Goal: Information Seeking & Learning: Learn about a topic

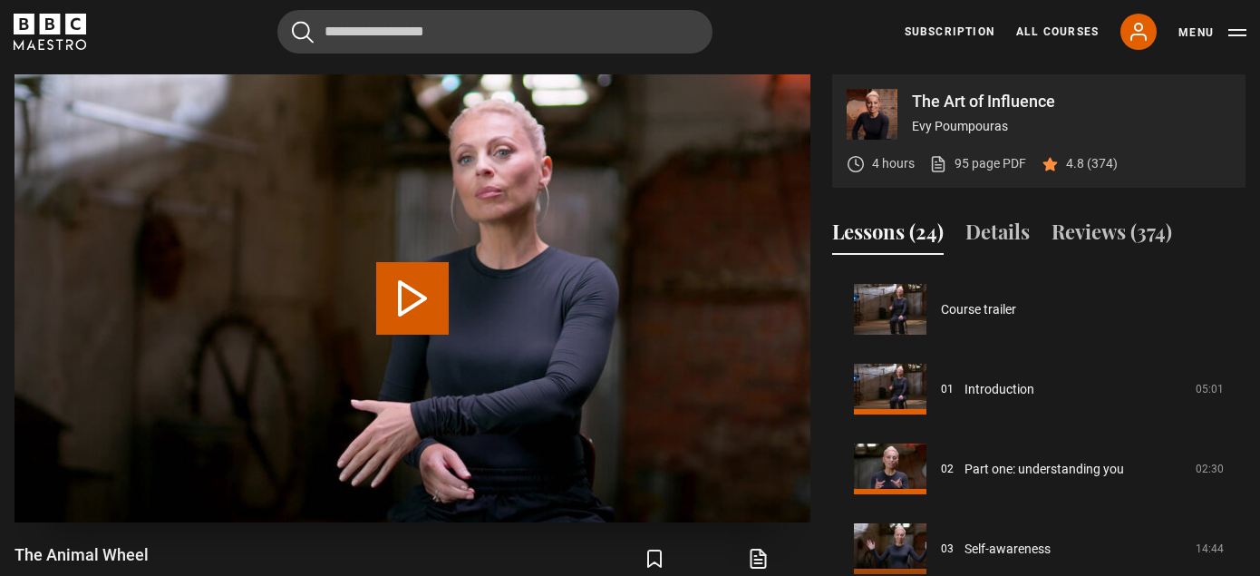
scroll to position [558, 0]
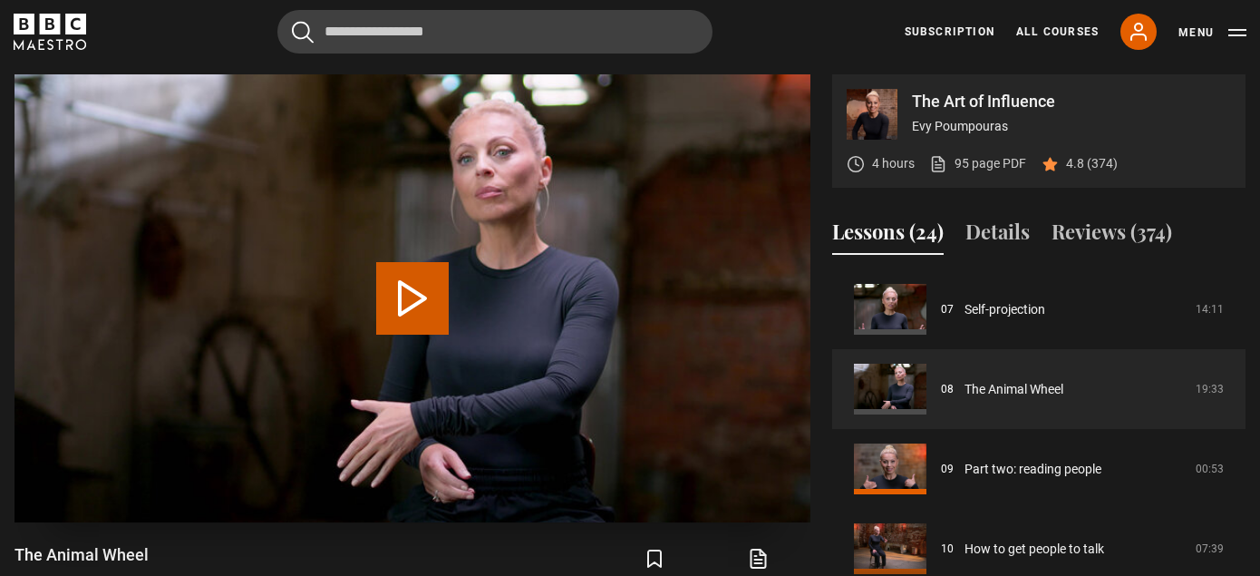
click at [408, 305] on button "Play Lesson The Animal Wheel" at bounding box center [412, 298] width 73 height 73
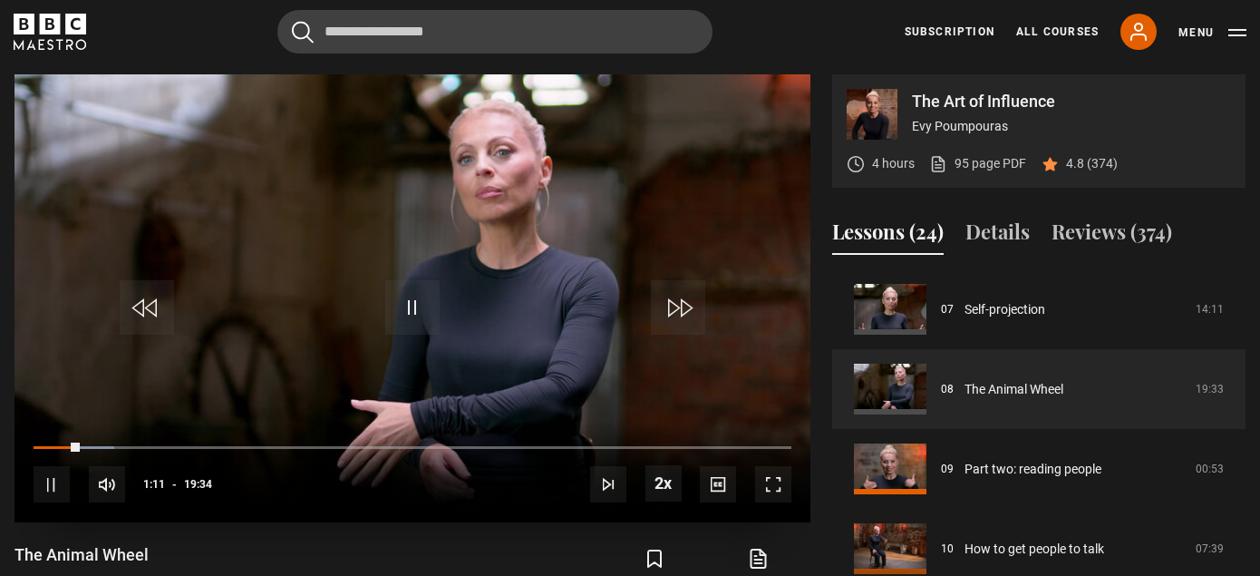
click at [776, 480] on span "Video Player" at bounding box center [773, 484] width 36 height 36
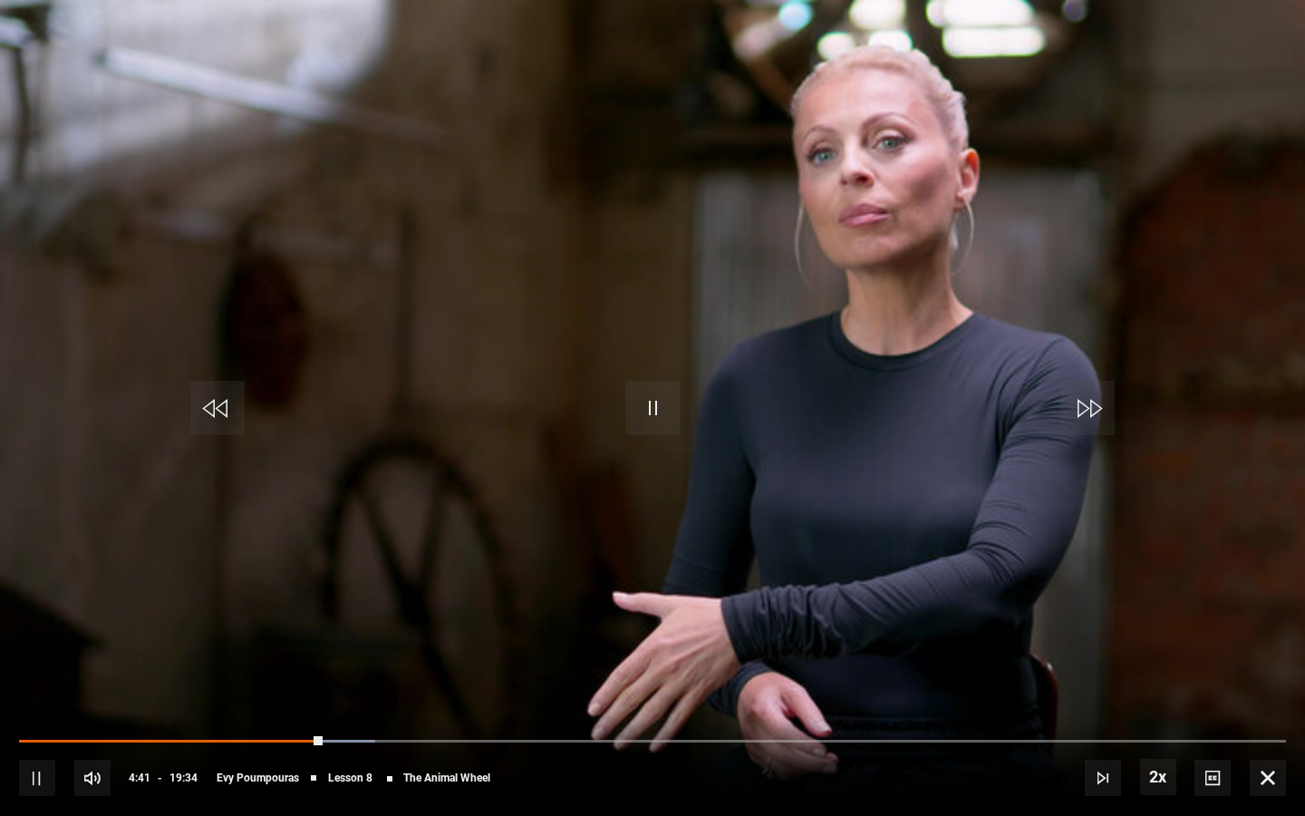
click at [1125, 479] on video "Video Player" at bounding box center [652, 408] width 1305 height 816
click at [647, 412] on span "Video Player" at bounding box center [652, 408] width 54 height 54
click at [204, 575] on video "Video Player" at bounding box center [652, 408] width 1305 height 816
click at [669, 398] on span "Video Player" at bounding box center [652, 408] width 54 height 54
click at [722, 575] on div "10s Skip Back 10 seconds Pause 10s Skip Forward 10 seconds Loaded : 61.81% 10:5…" at bounding box center [652, 765] width 1305 height 101
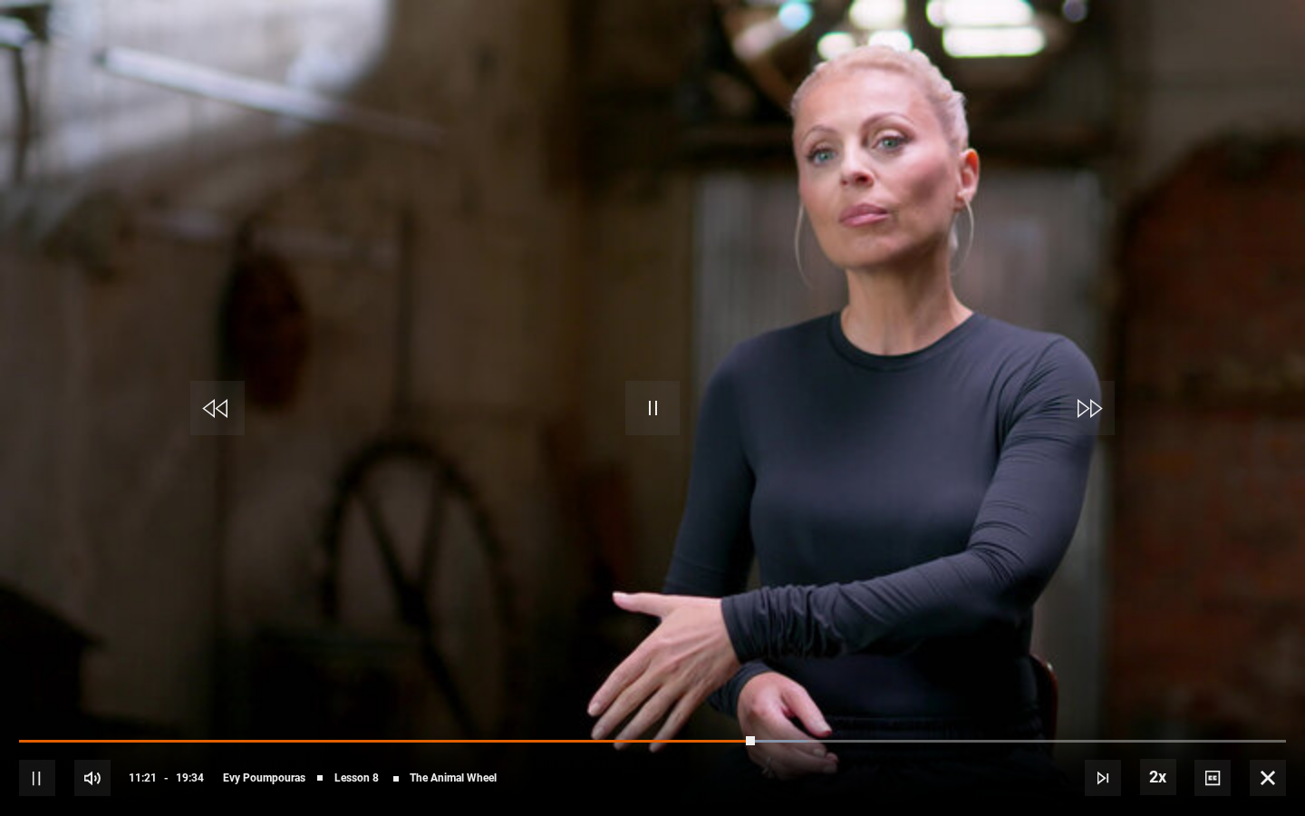
drag, startPoint x: 746, startPoint y: 734, endPoint x: 724, endPoint y: 732, distance: 21.8
click at [724, 575] on div "10s Skip Back 10 seconds Pause 10s Skip Forward 10 seconds Loaded : 62.23% 10:5…" at bounding box center [652, 765] width 1305 height 101
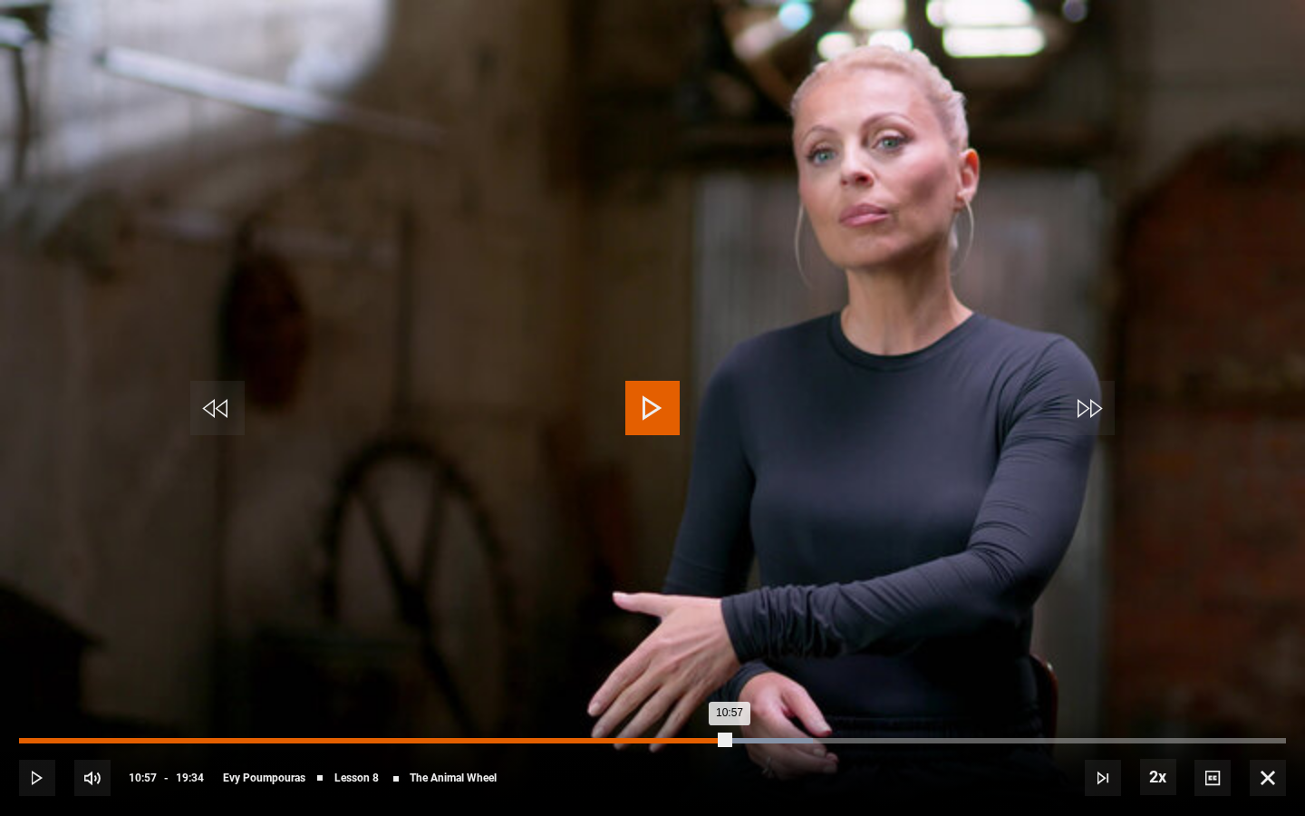
drag, startPoint x: 752, startPoint y: 736, endPoint x: 729, endPoint y: 737, distance: 23.6
click at [729, 575] on div "10:57" at bounding box center [374, 740] width 711 height 5
drag, startPoint x: 731, startPoint y: 738, endPoint x: 703, endPoint y: 741, distance: 27.4
click at [703, 575] on div "10:36" at bounding box center [363, 740] width 688 height 5
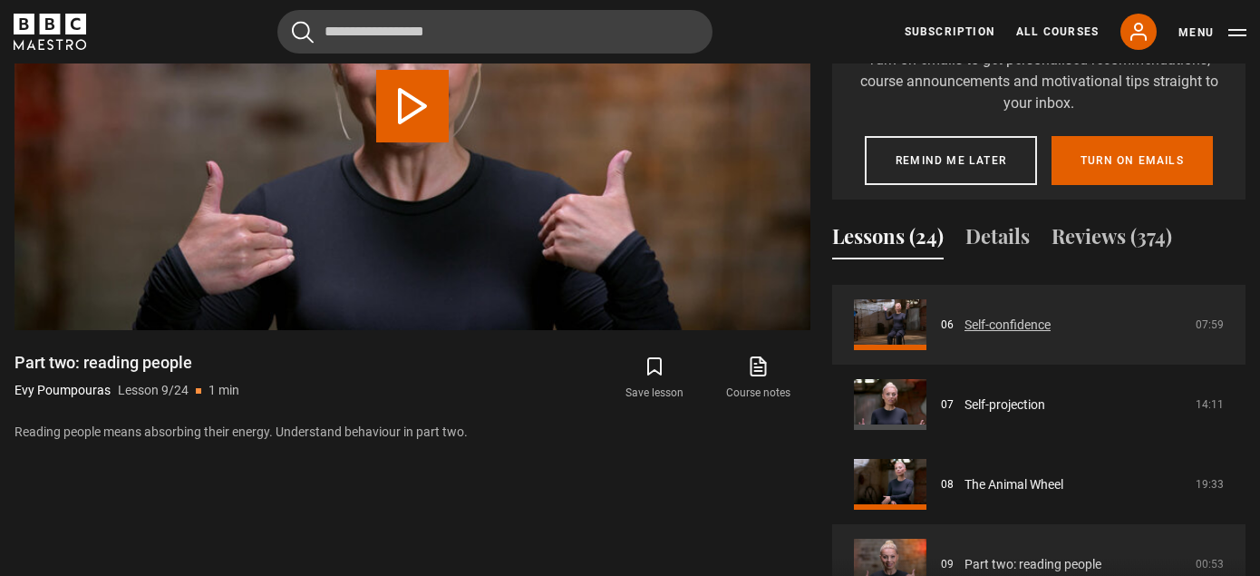
scroll to position [483, 0]
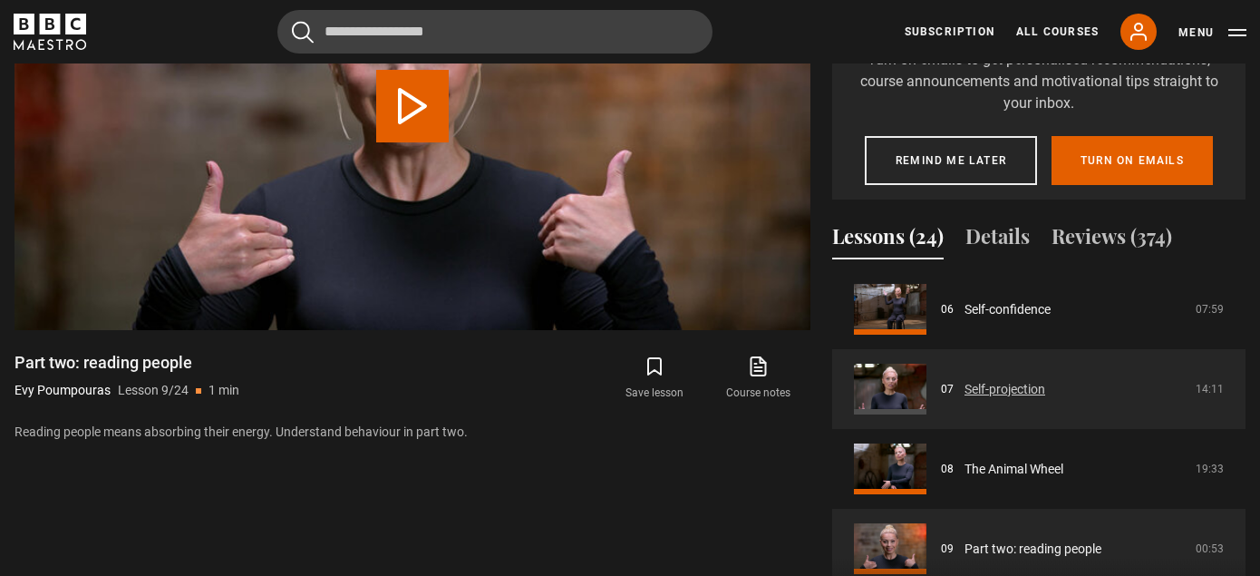
click at [964, 386] on link "Self-projection" at bounding box center [1004, 389] width 81 height 19
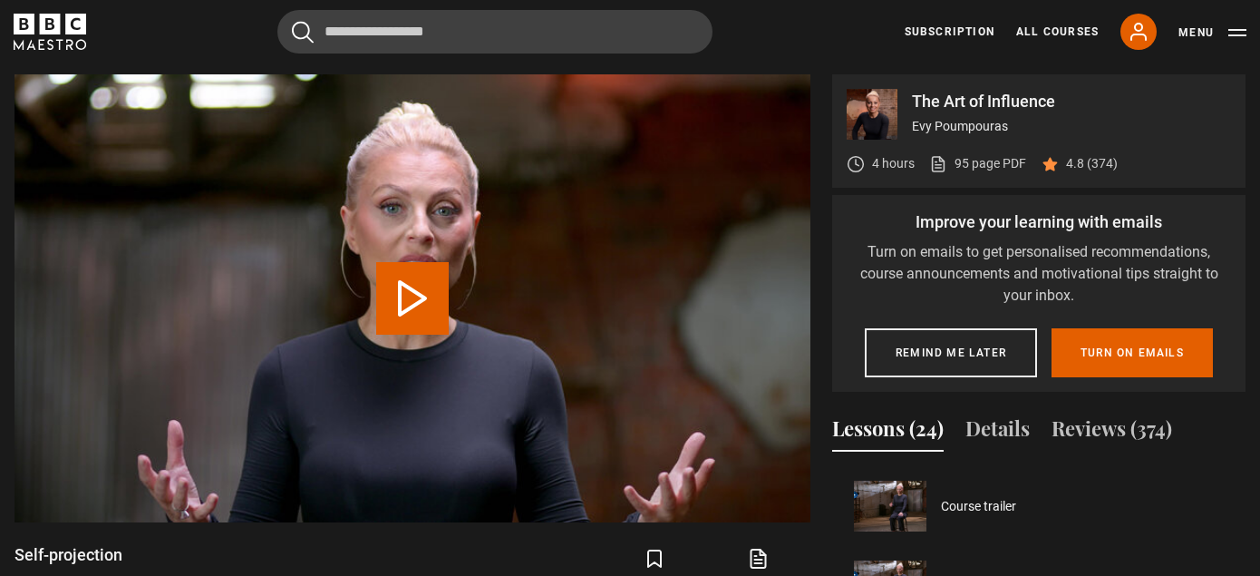
scroll to position [479, 0]
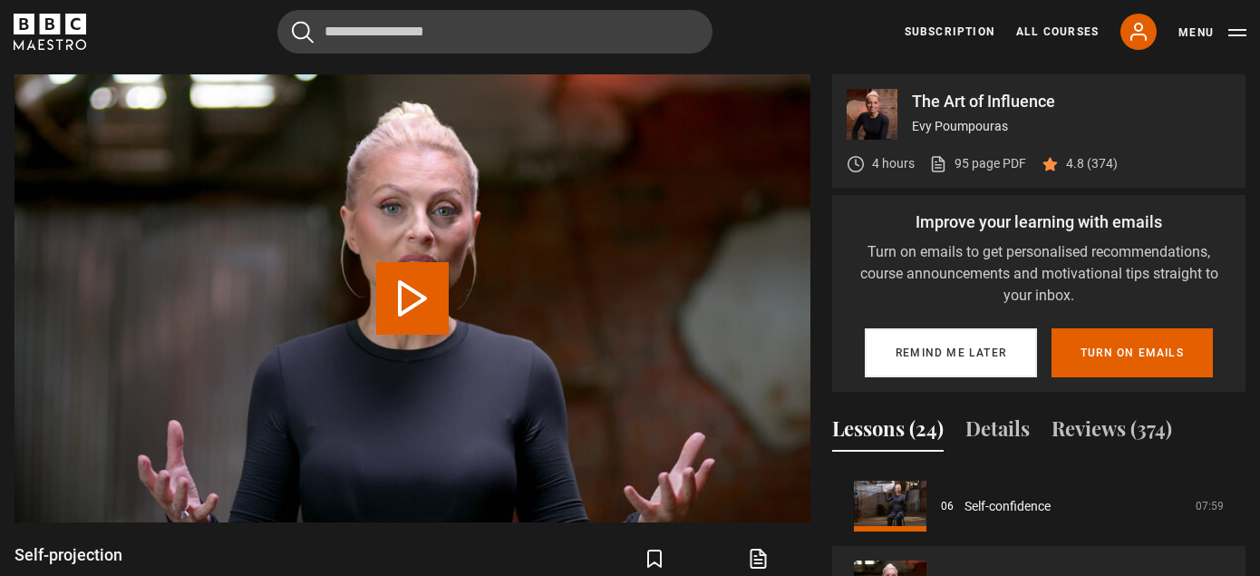
click at [945, 357] on button "Remind me later" at bounding box center [951, 352] width 172 height 49
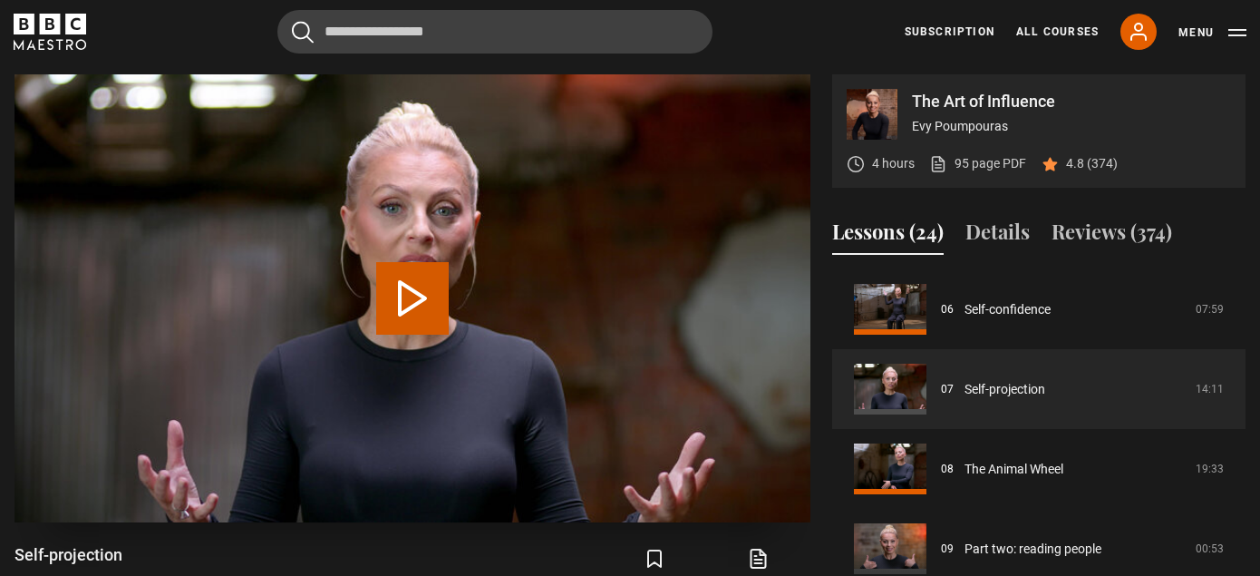
click at [402, 297] on button "Play Lesson Self-projection" at bounding box center [412, 298] width 73 height 73
click at [483, 335] on video "Video Player" at bounding box center [413, 298] width 796 height 448
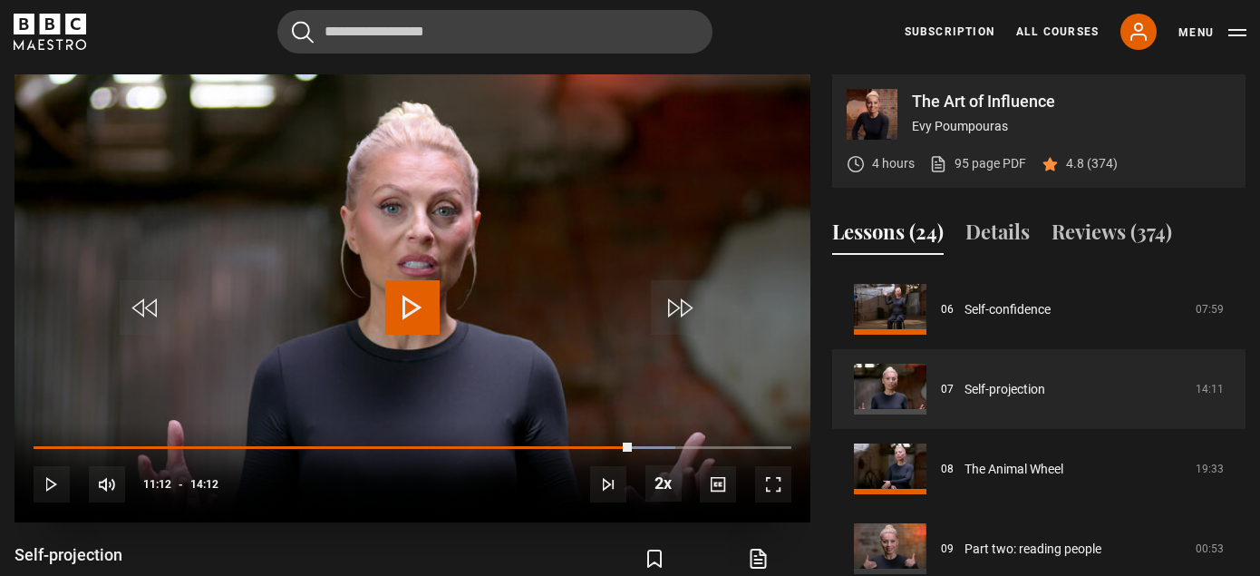
click at [406, 311] on span "Video Player" at bounding box center [412, 307] width 54 height 54
click at [416, 311] on span "Video Player" at bounding box center [412, 307] width 54 height 54
click at [399, 309] on span "Video Player" at bounding box center [412, 307] width 54 height 54
click at [538, 258] on video "Video Player" at bounding box center [413, 298] width 796 height 448
click at [407, 308] on span "Video Player" at bounding box center [412, 307] width 54 height 54
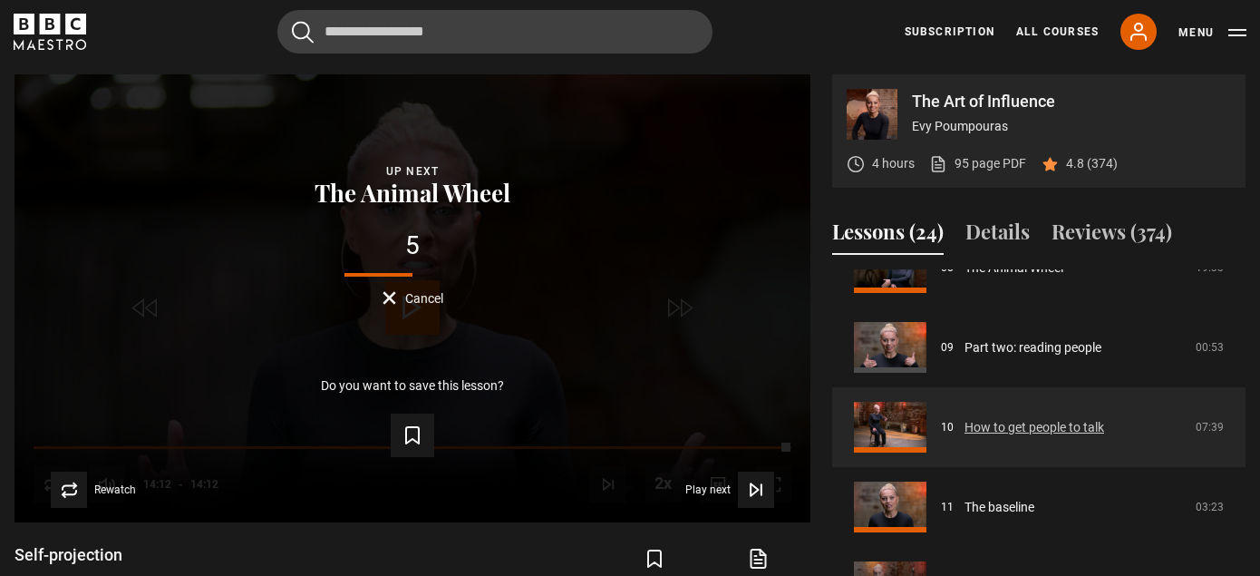
scroll to position [678, 0]
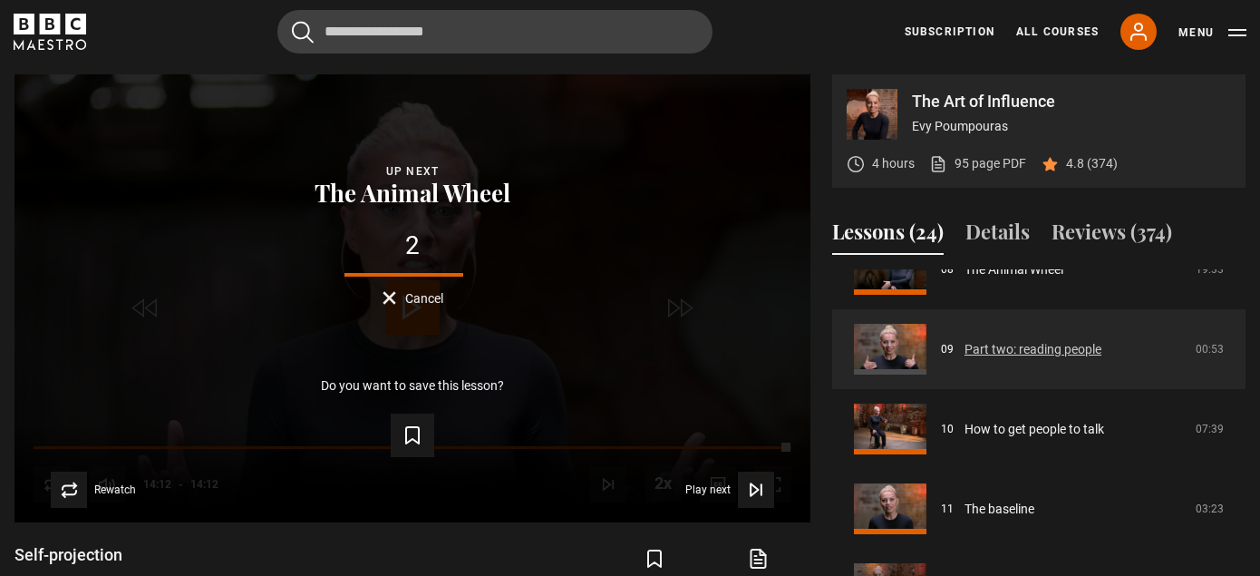
click at [995, 347] on link "Part two: reading people" at bounding box center [1032, 349] width 137 height 19
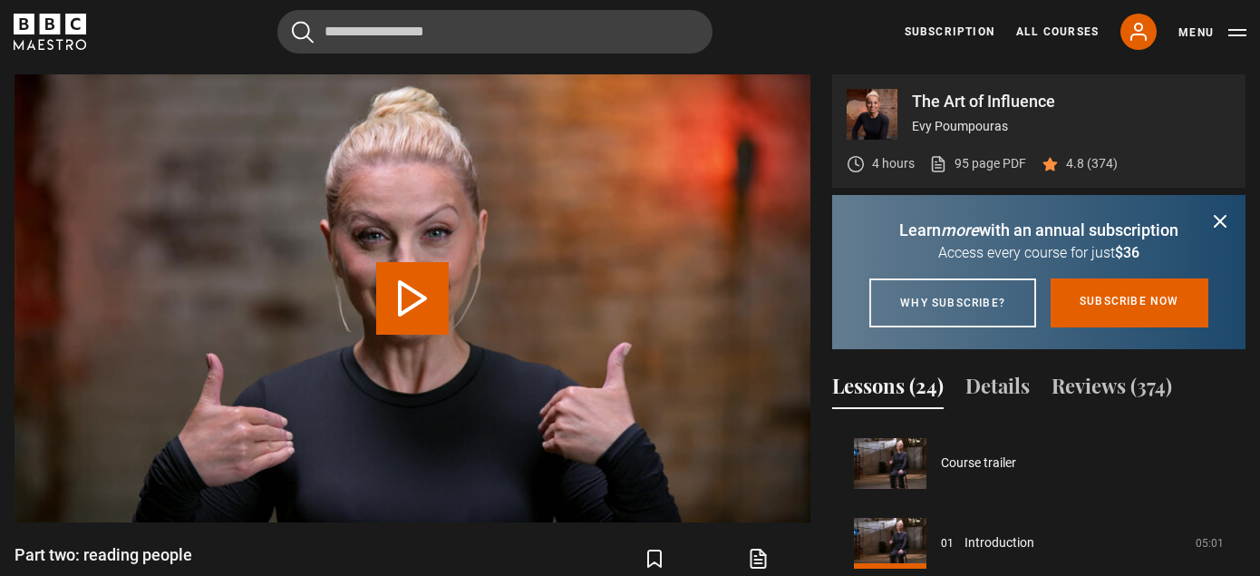
scroll to position [638, 0]
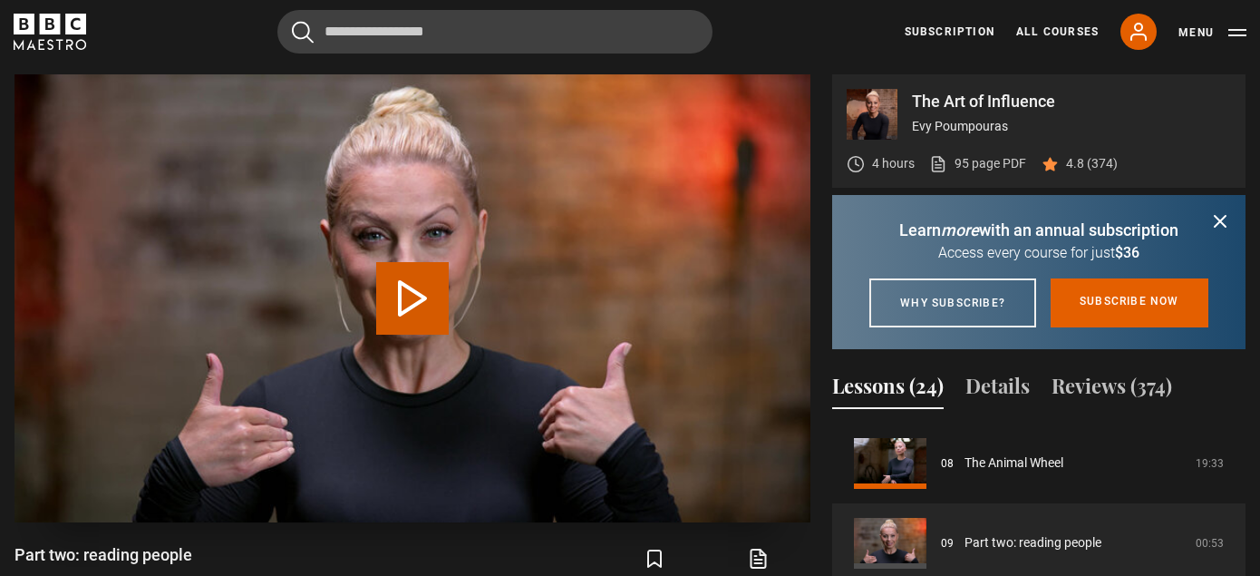
click at [418, 308] on button "Play Lesson Part two: reading people" at bounding box center [412, 298] width 73 height 73
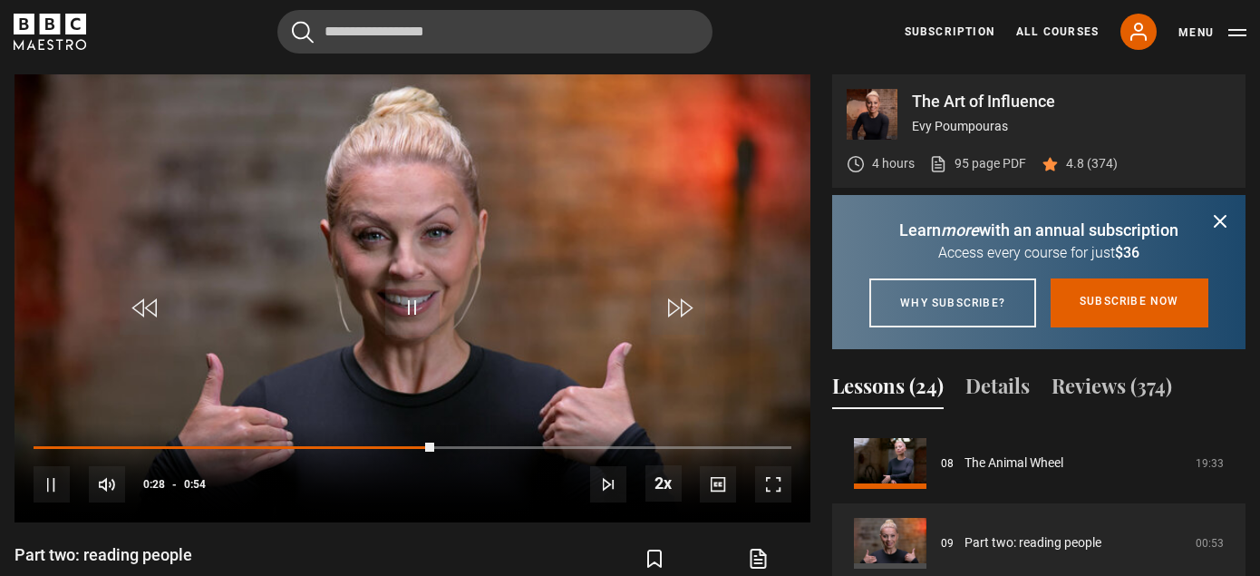
click at [1220, 210] on icon "submit" at bounding box center [1220, 221] width 22 height 22
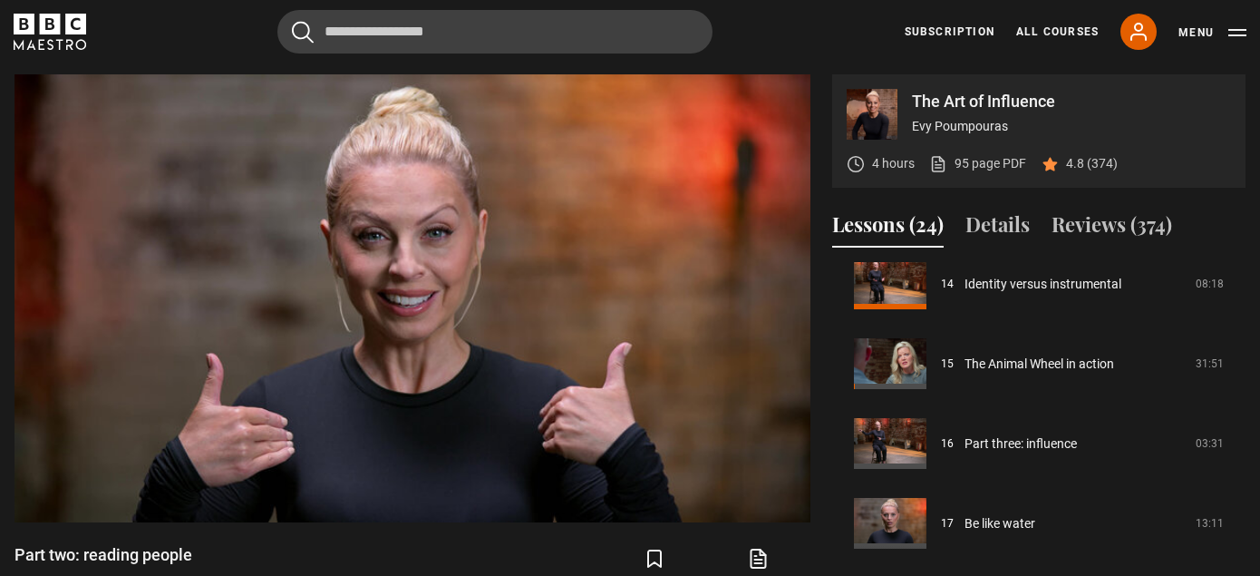
scroll to position [1130, 0]
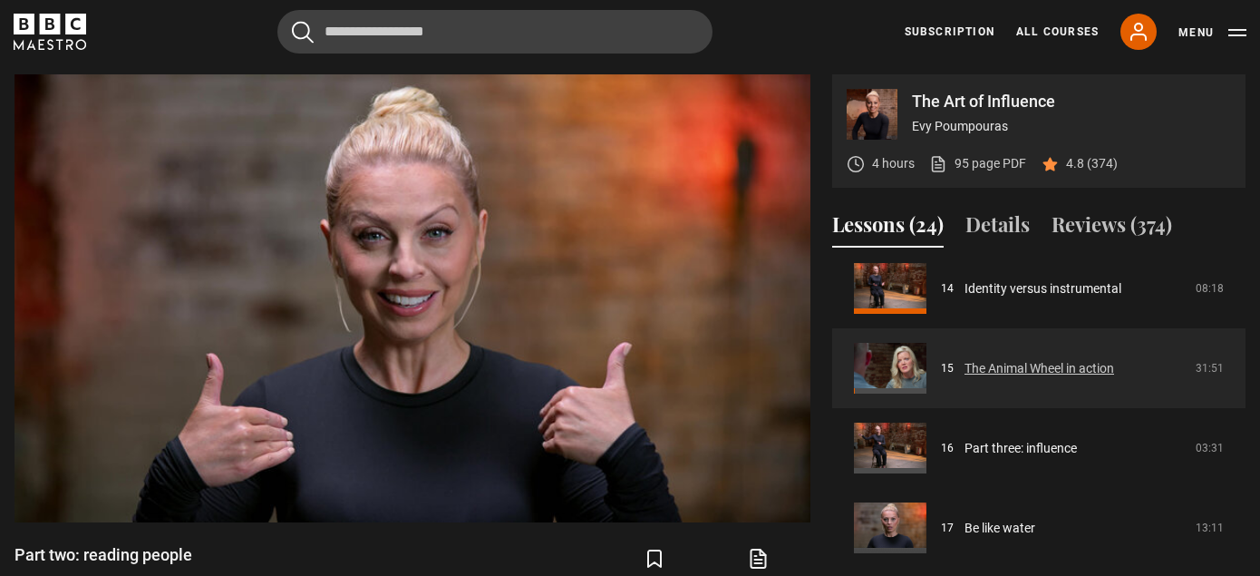
click at [1049, 373] on link "The Animal Wheel in action" at bounding box center [1039, 368] width 150 height 19
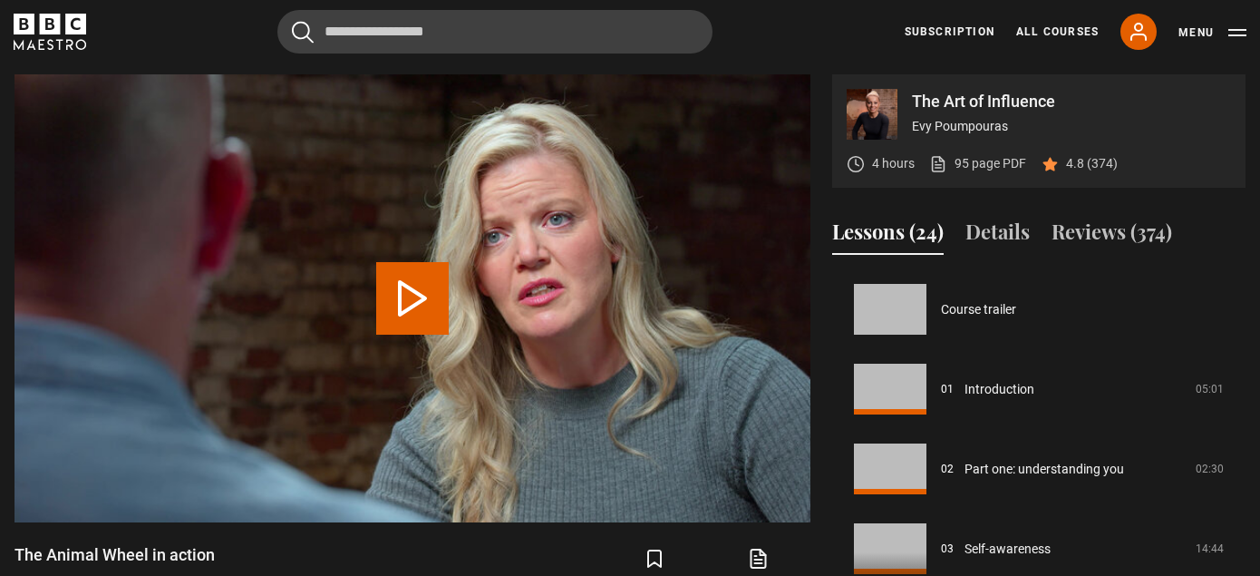
scroll to position [1117, 0]
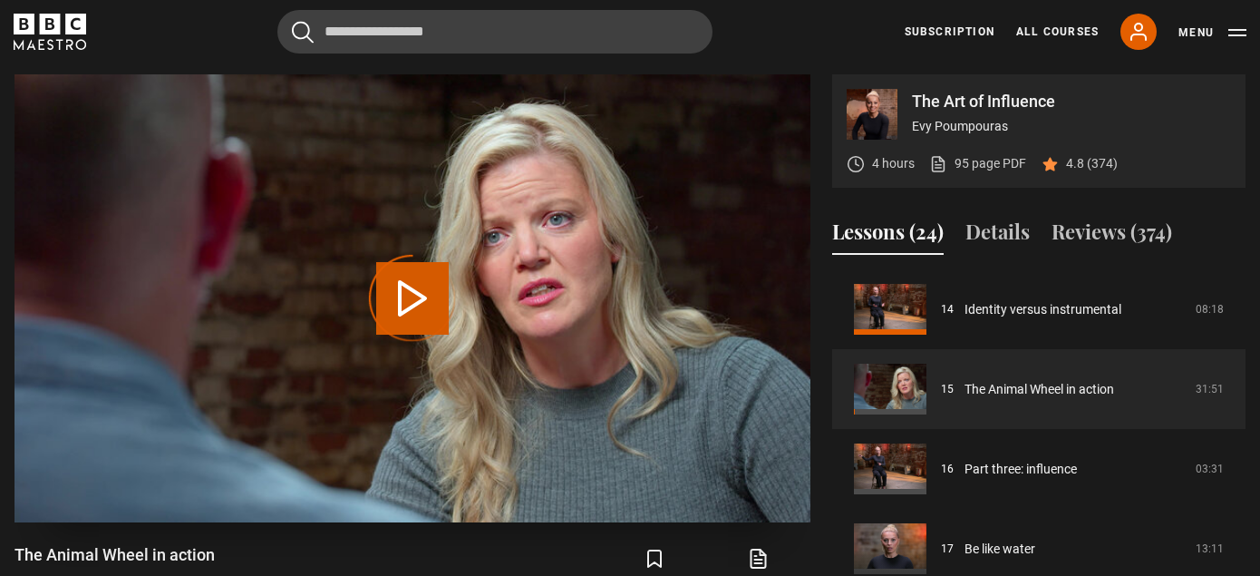
click at [406, 291] on div "Video Player is loading." at bounding box center [412, 298] width 91 height 91
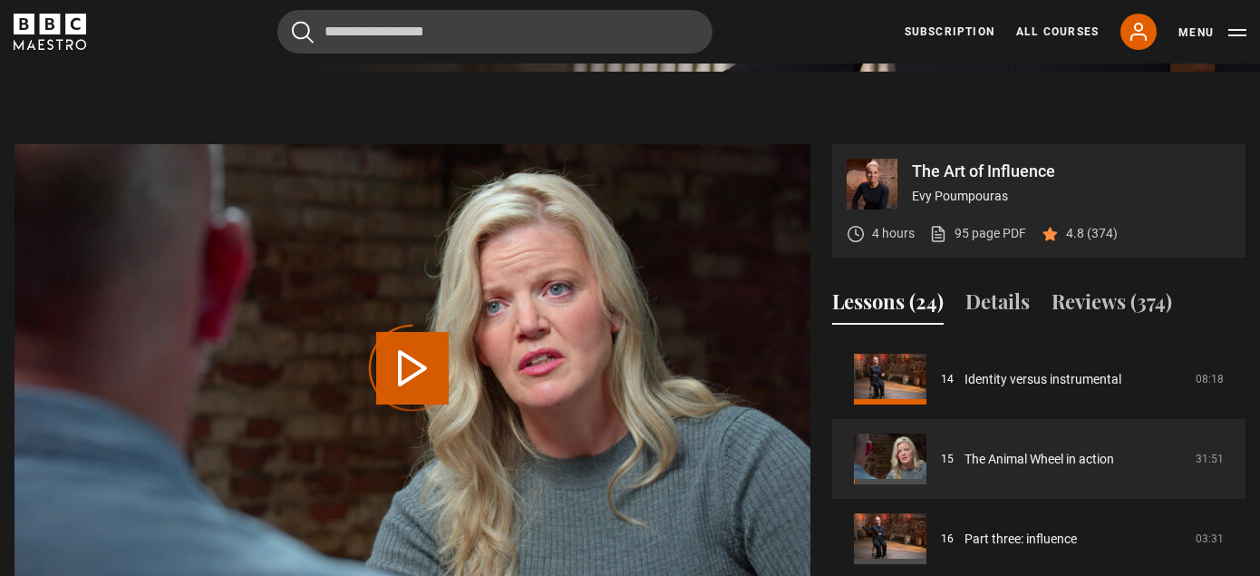
scroll to position [678, 0]
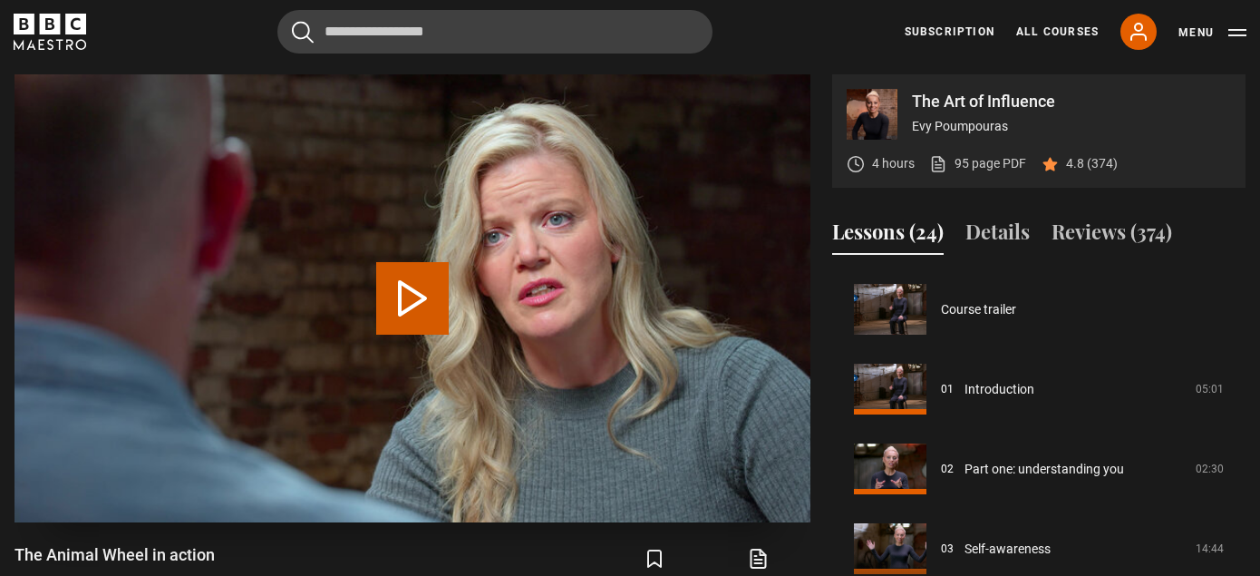
scroll to position [1117, 0]
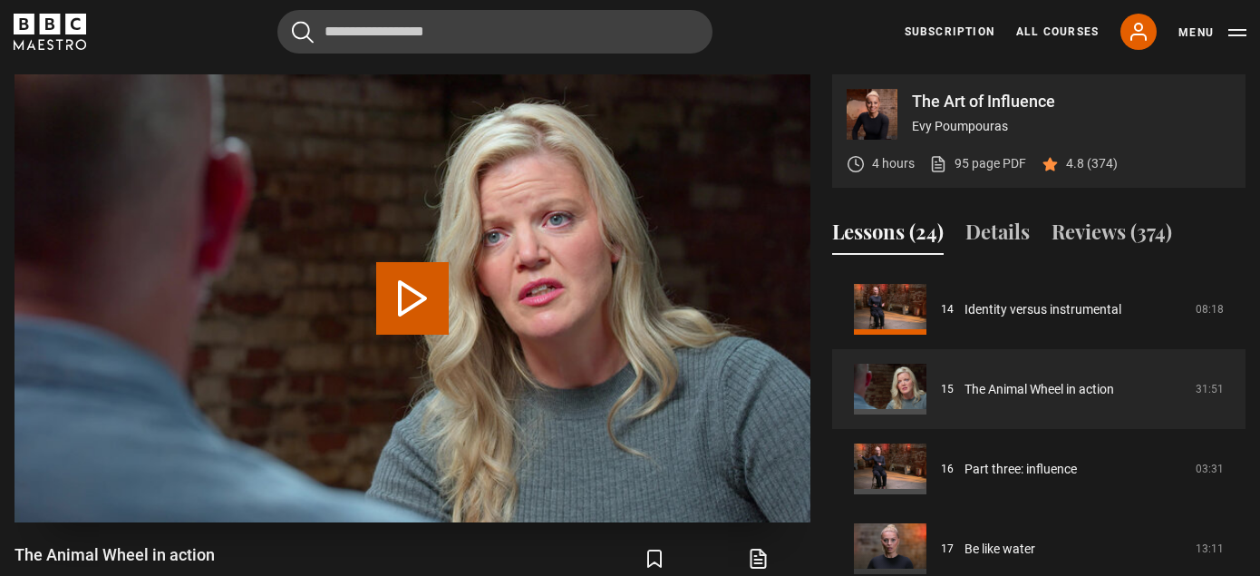
click at [422, 312] on button "Play Lesson The Animal Wheel in action" at bounding box center [412, 298] width 73 height 73
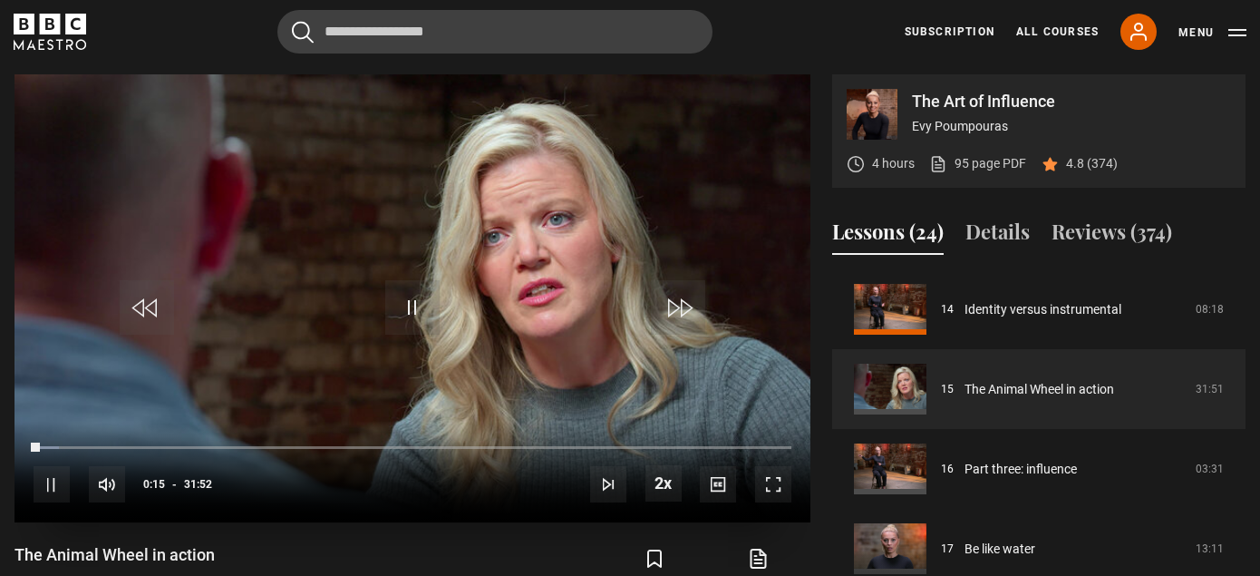
click at [771, 485] on span "Video Player" at bounding box center [773, 484] width 36 height 36
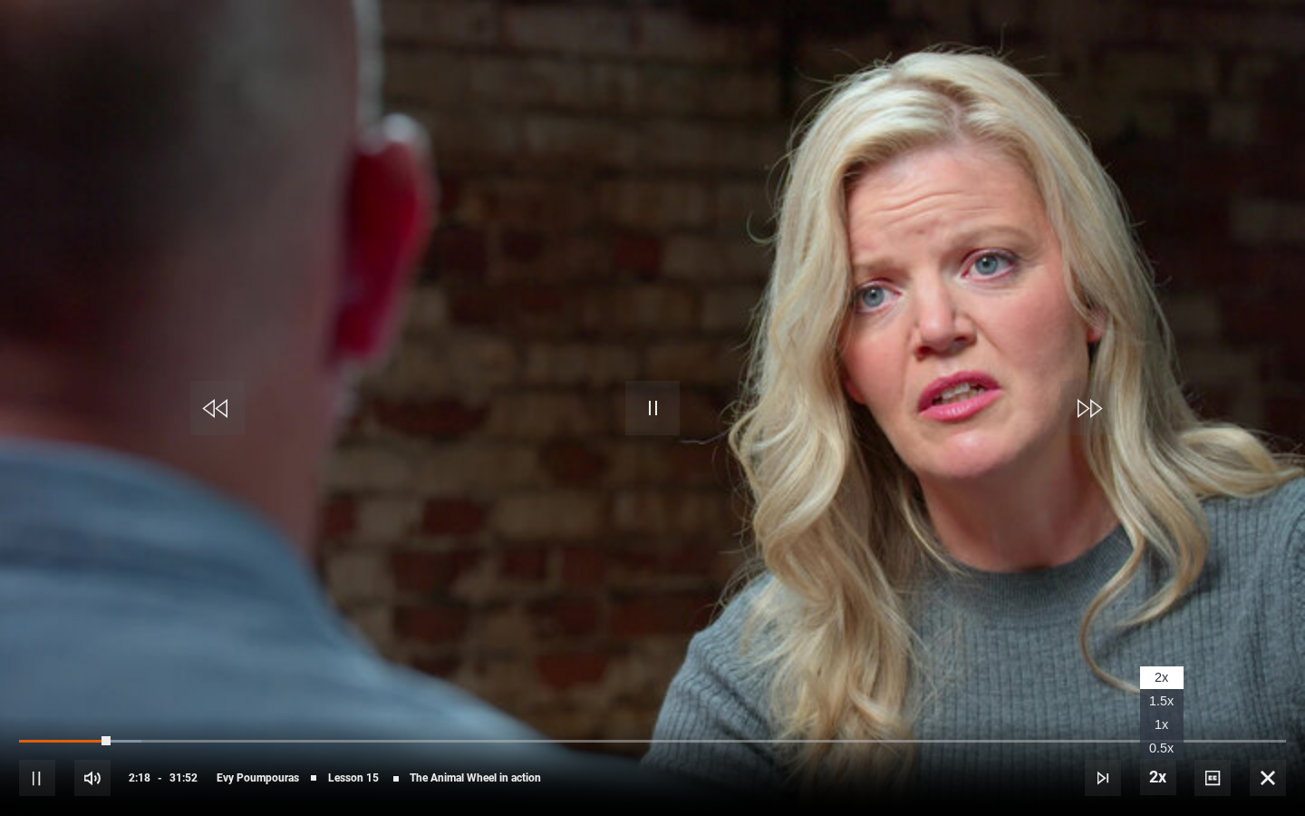
click at [1154, 575] on span "Video Player" at bounding box center [1158, 777] width 36 height 36
click at [1171, 575] on span "1.5x" at bounding box center [1161, 700] width 24 height 15
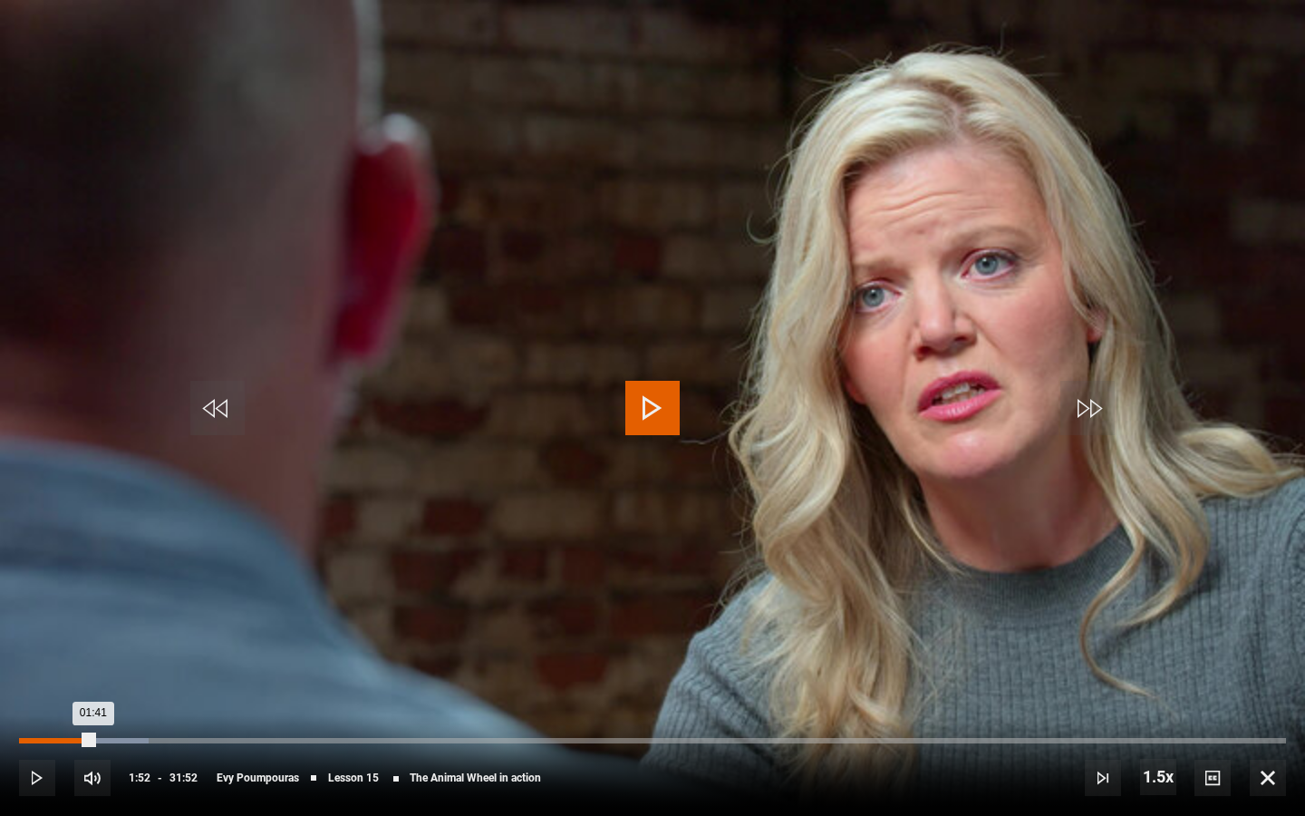
drag, startPoint x: 108, startPoint y: 740, endPoint x: 85, endPoint y: 739, distance: 22.7
click at [85, 575] on div "01:41" at bounding box center [56, 740] width 74 height 5
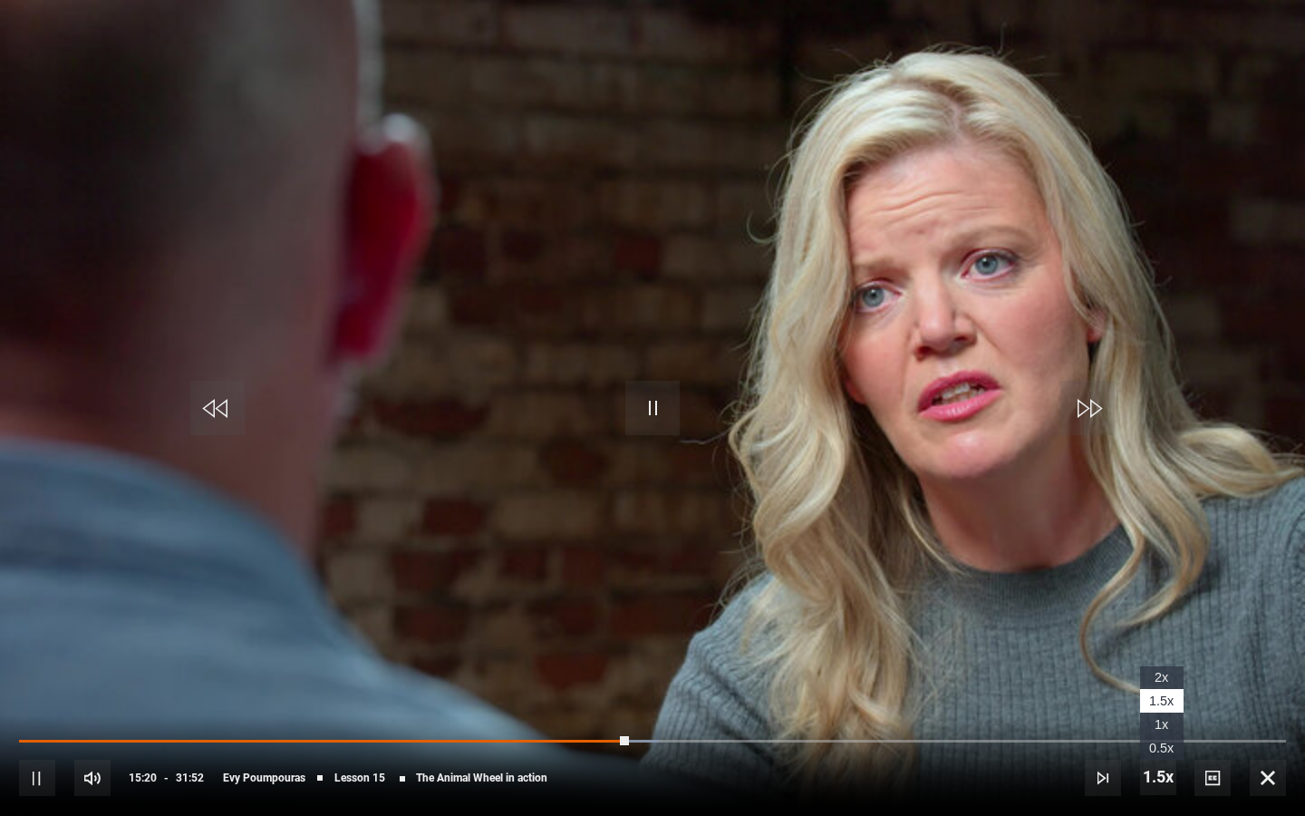
click at [1158, 575] on span "Video Player" at bounding box center [1158, 777] width 36 height 36
click at [651, 575] on video "Video Player" at bounding box center [652, 408] width 1305 height 816
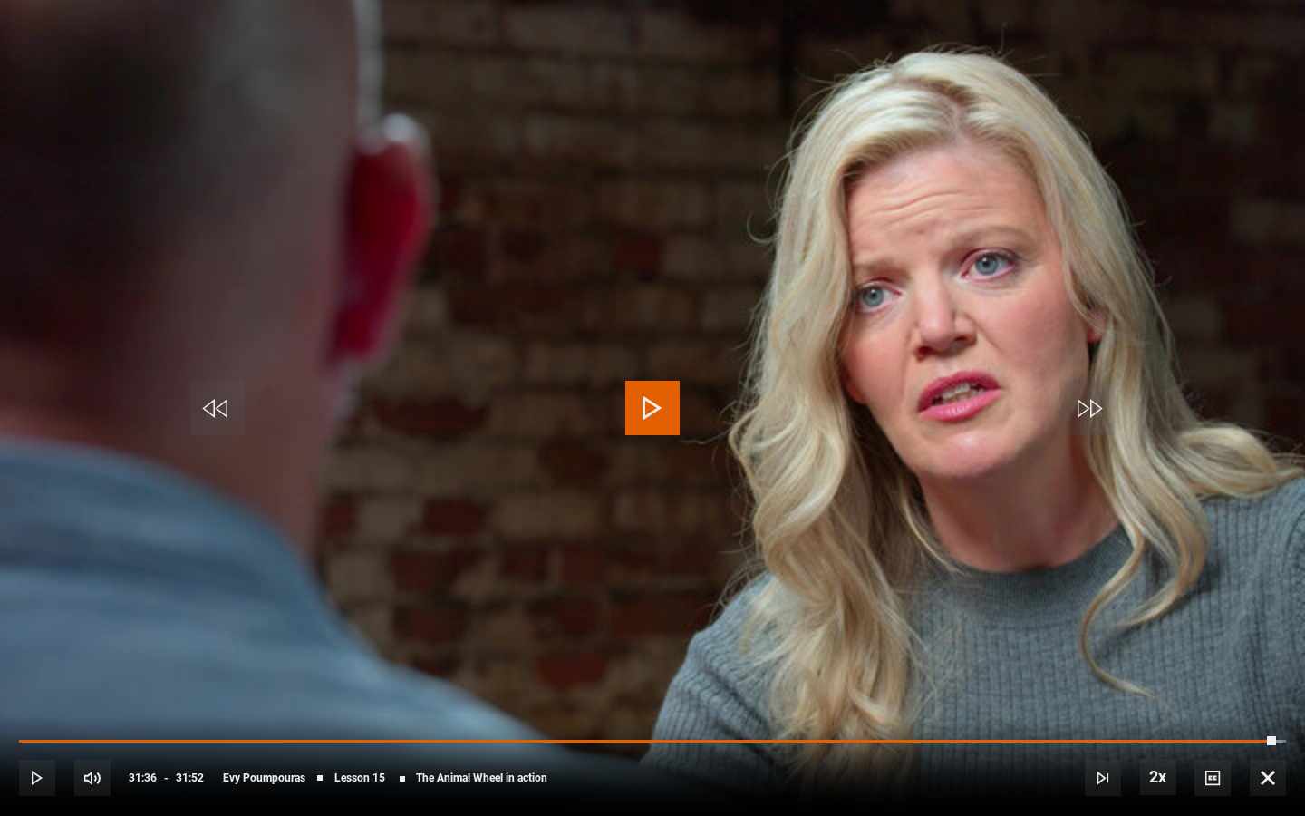
click at [30, 575] on span "Video Player" at bounding box center [37, 778] width 36 height 36
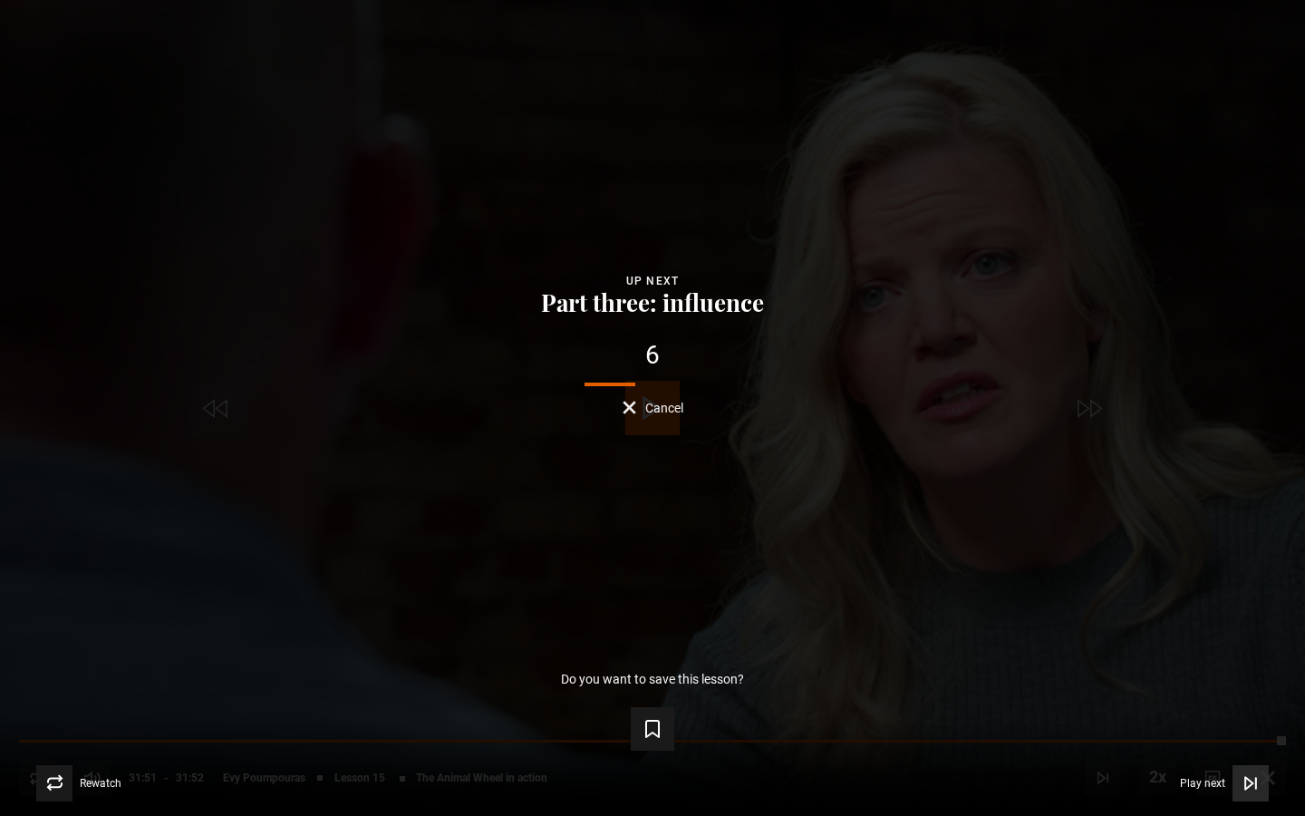
click at [1247, 575] on icon "Video Player" at bounding box center [1251, 783] width 18 height 18
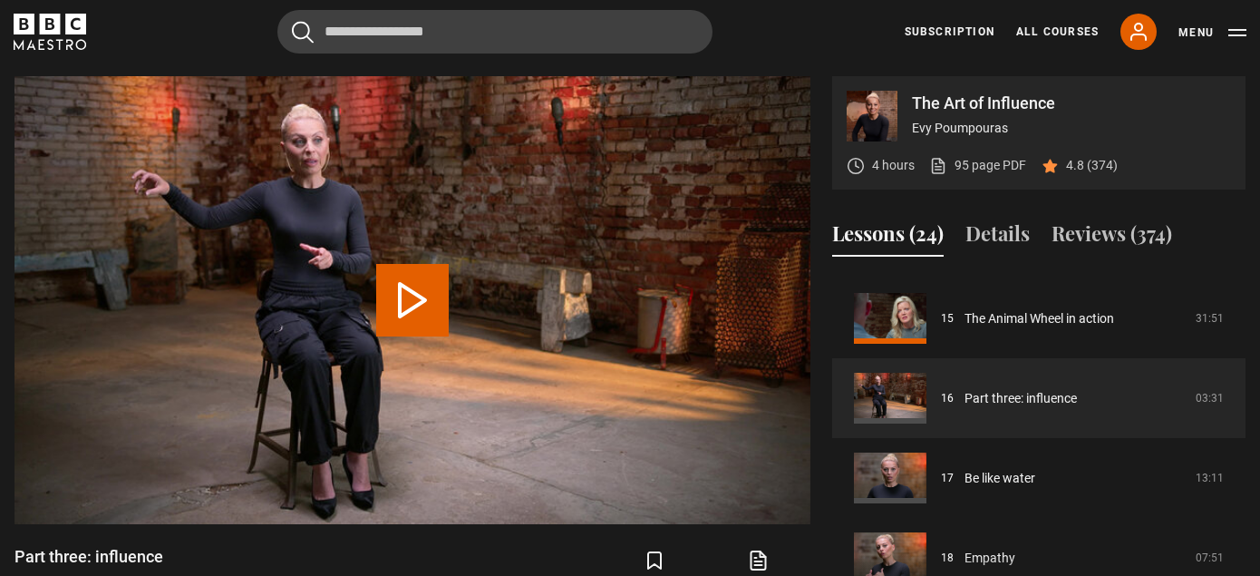
scroll to position [1193, 0]
